Goal: Task Accomplishment & Management: Manage account settings

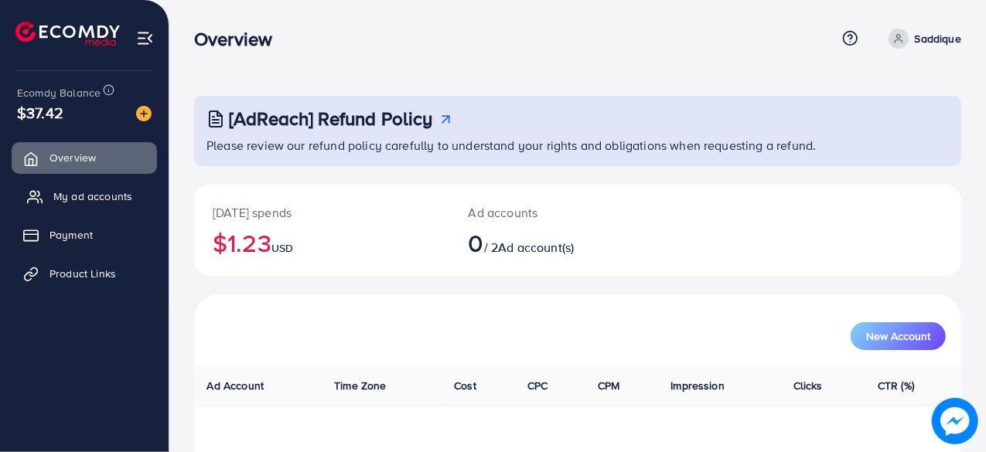
click at [84, 190] on span "My ad accounts" at bounding box center [92, 196] width 79 height 15
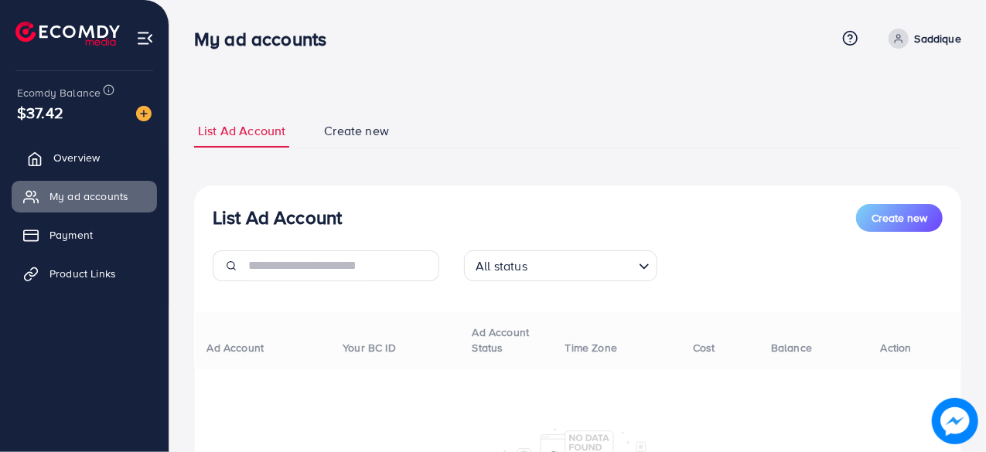
click at [92, 166] on link "Overview" at bounding box center [84, 157] width 145 height 31
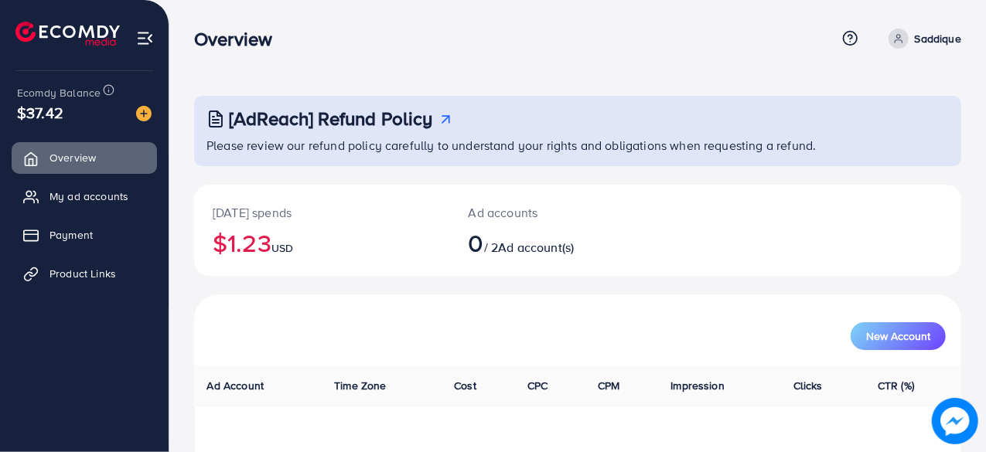
click at [910, 35] on link "Saddique" at bounding box center [922, 39] width 79 height 20
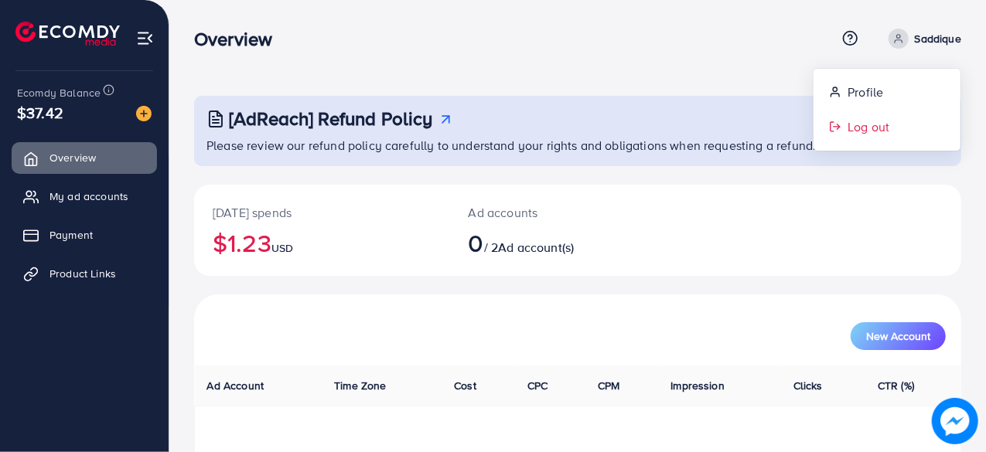
click at [857, 125] on span "Log out" at bounding box center [869, 127] width 42 height 19
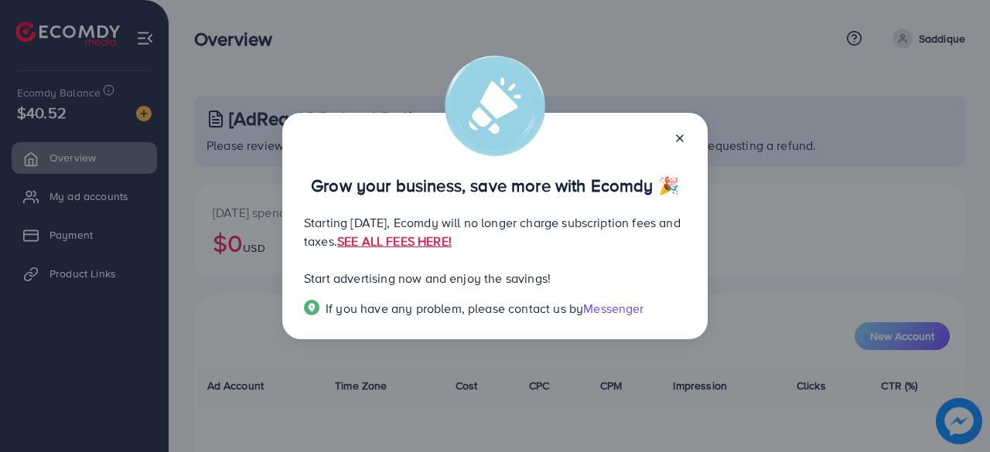
click at [678, 137] on line at bounding box center [680, 138] width 6 height 6
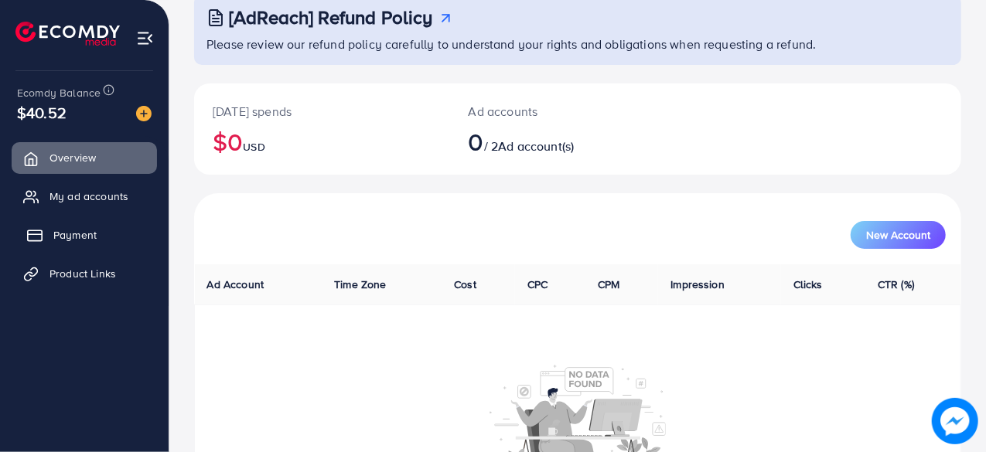
scroll to position [77, 0]
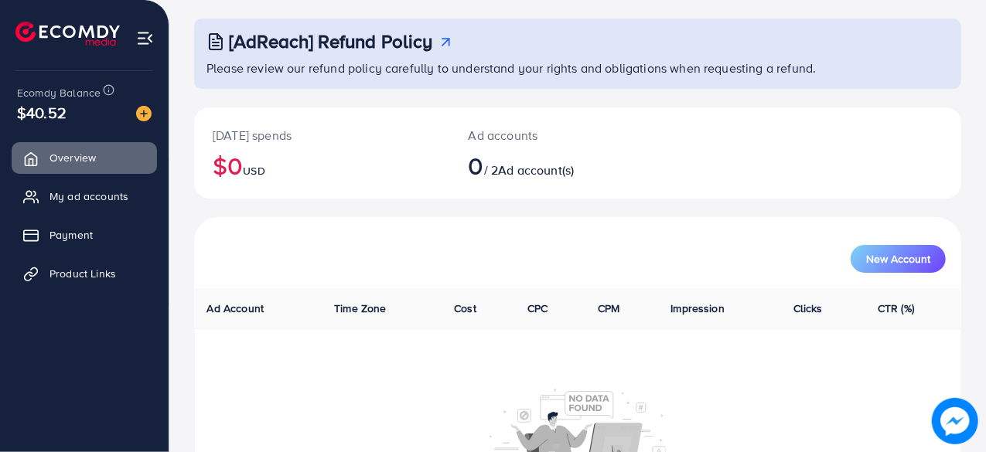
drag, startPoint x: 135, startPoint y: 199, endPoint x: 190, endPoint y: 248, distance: 73.4
click at [135, 199] on link "My ad accounts" at bounding box center [84, 196] width 145 height 31
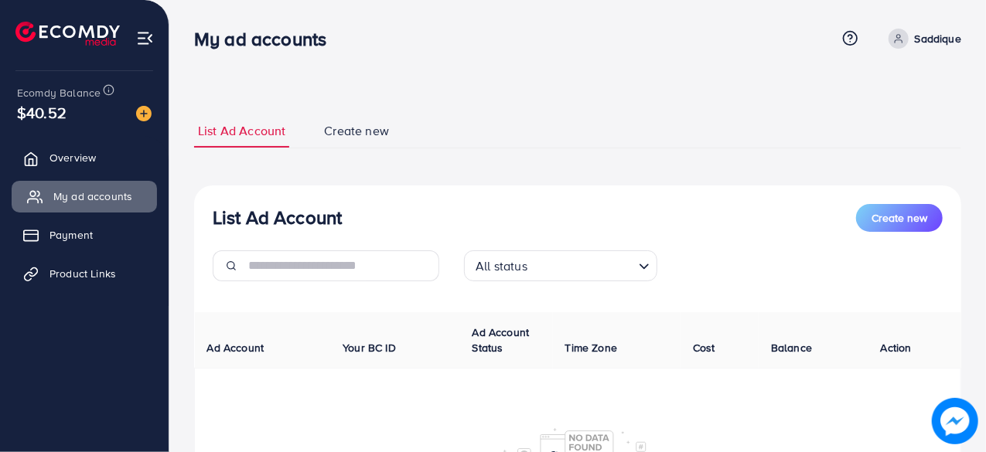
drag, startPoint x: 76, startPoint y: 162, endPoint x: 77, endPoint y: 193, distance: 31.0
click at [76, 162] on span "Overview" at bounding box center [73, 157] width 46 height 15
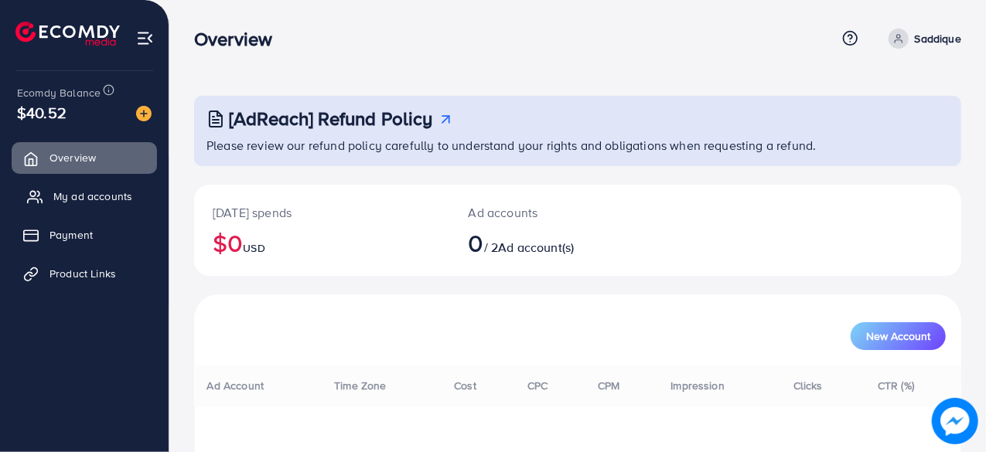
click at [77, 193] on span "My ad accounts" at bounding box center [92, 196] width 79 height 15
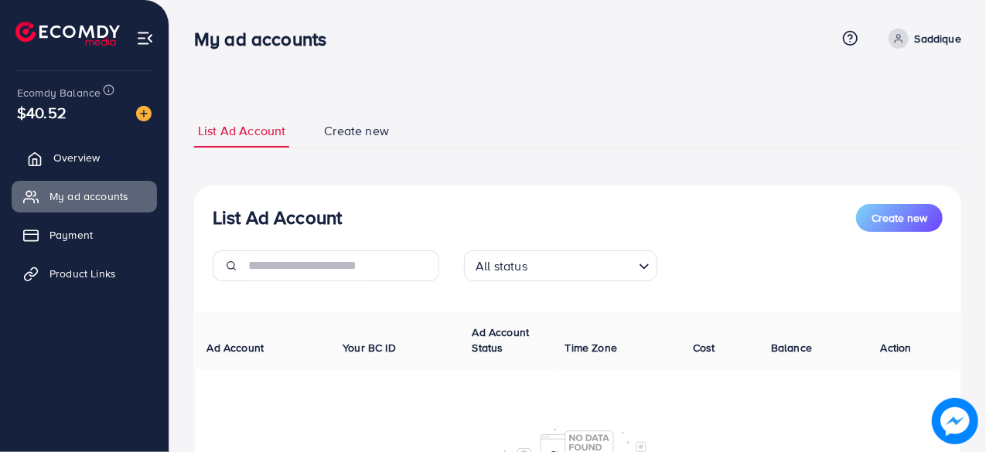
drag, startPoint x: 53, startPoint y: 154, endPoint x: 63, endPoint y: 173, distance: 22.2
click at [53, 154] on span "Overview" at bounding box center [76, 157] width 46 height 15
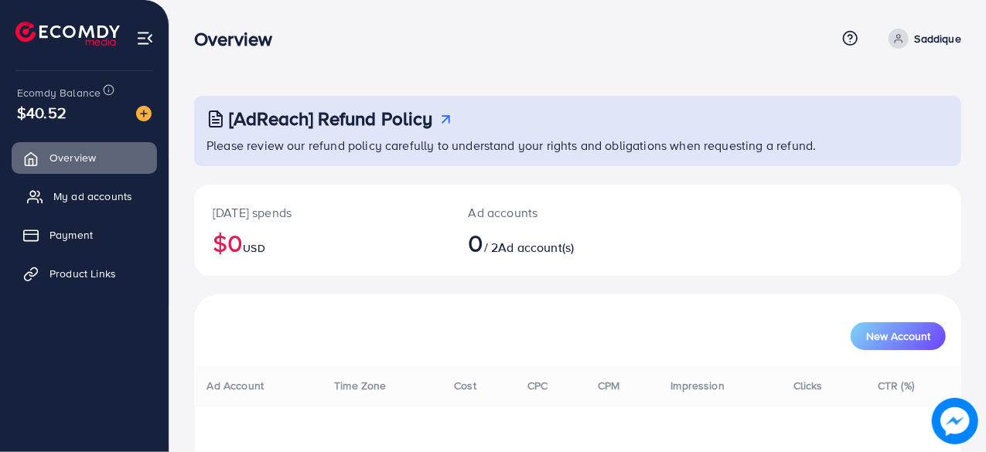
click at [70, 188] on link "My ad accounts" at bounding box center [84, 196] width 145 height 31
